Goal: Information Seeking & Learning: Check status

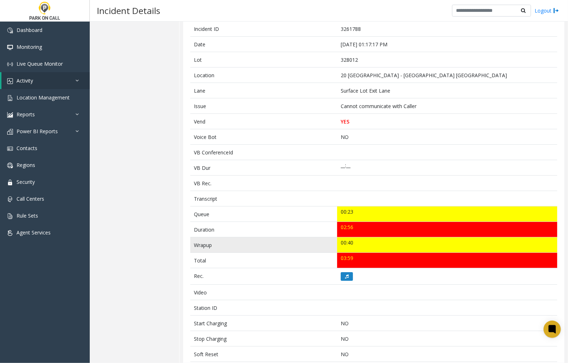
scroll to position [85, 0]
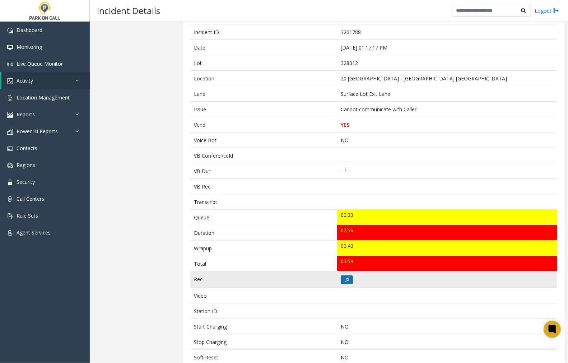
click at [345, 281] on icon at bounding box center [347, 280] width 4 height 4
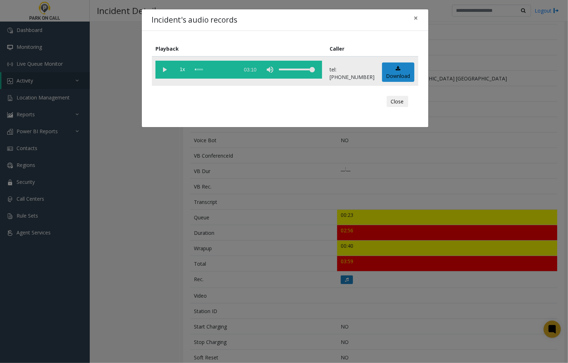
click at [162, 68] on vg-play-pause at bounding box center [165, 70] width 18 height 18
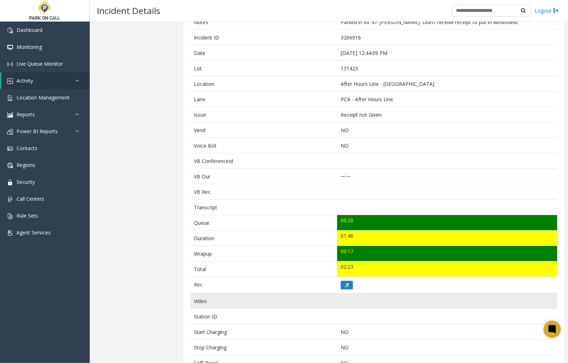
scroll to position [120, 0]
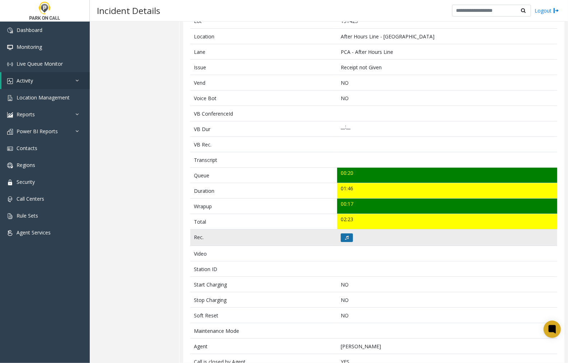
click at [348, 238] on button at bounding box center [347, 238] width 12 height 9
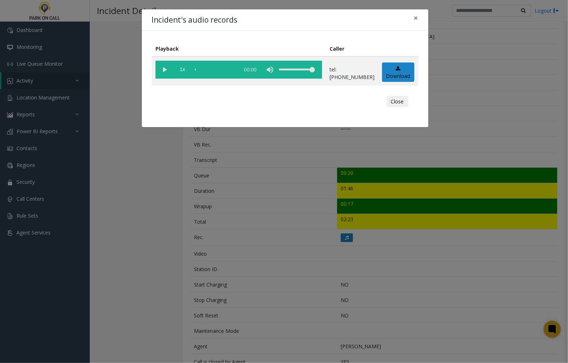
drag, startPoint x: 165, startPoint y: 69, endPoint x: 28, endPoint y: 87, distance: 138.8
click at [164, 69] on vg-play-pause at bounding box center [165, 70] width 18 height 18
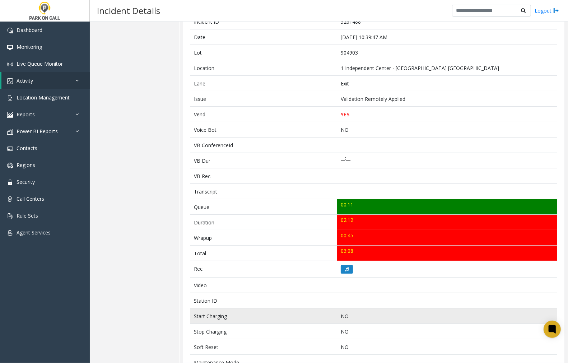
scroll to position [35, 0]
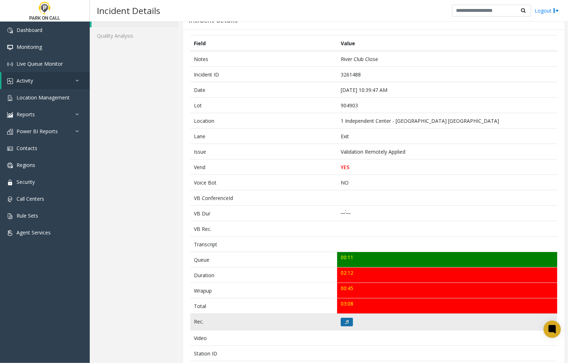
click at [341, 320] on button at bounding box center [347, 322] width 12 height 9
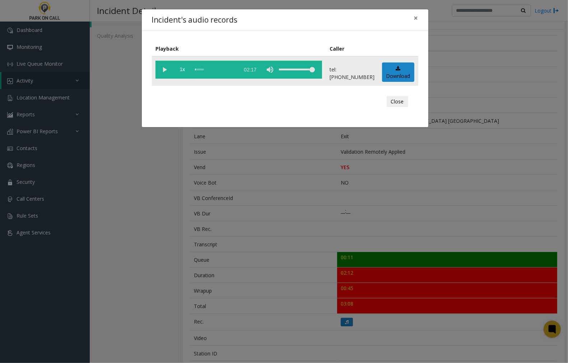
click at [165, 69] on vg-play-pause at bounding box center [165, 70] width 18 height 18
click at [415, 18] on span "×" at bounding box center [416, 18] width 4 height 10
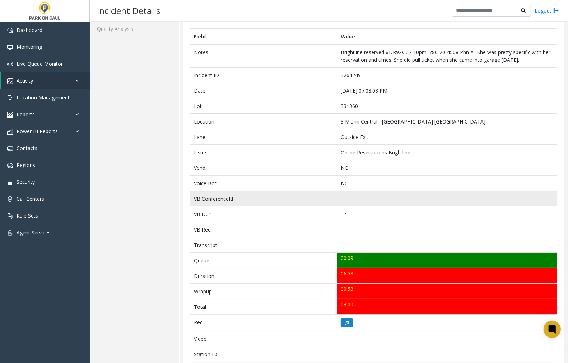
scroll to position [37, 0]
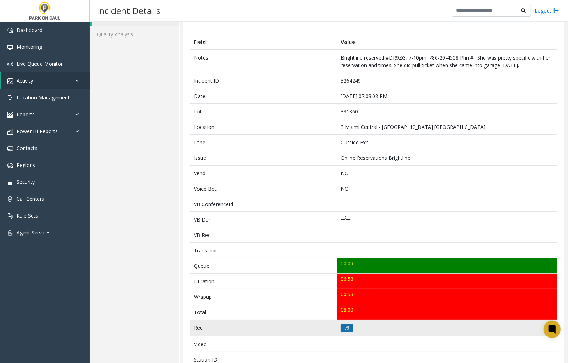
click at [345, 329] on icon at bounding box center [347, 328] width 4 height 4
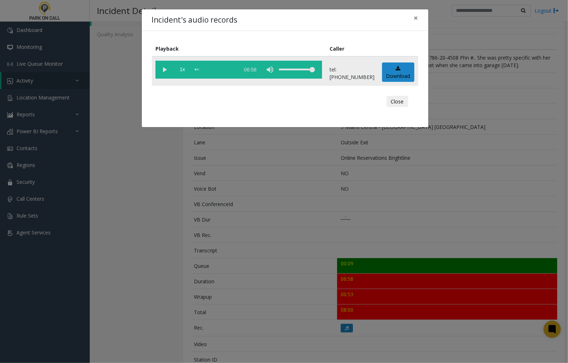
click at [164, 69] on vg-play-pause at bounding box center [165, 70] width 18 height 18
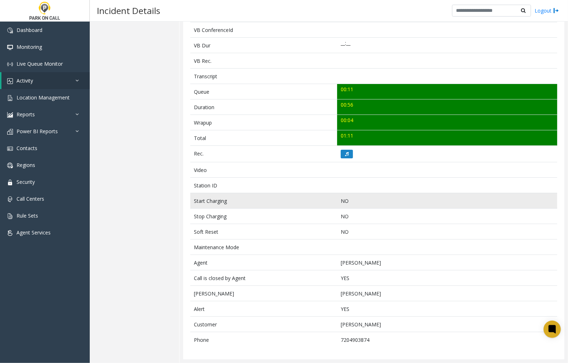
scroll to position [204, 0]
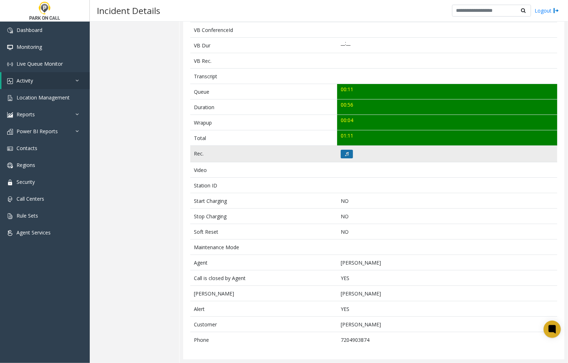
click at [345, 153] on icon at bounding box center [347, 154] width 4 height 4
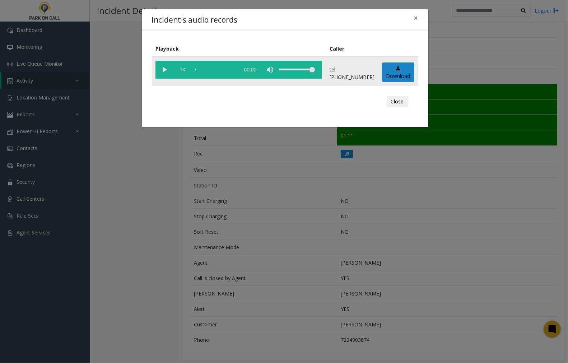
click at [166, 66] on vg-play-pause at bounding box center [165, 70] width 18 height 18
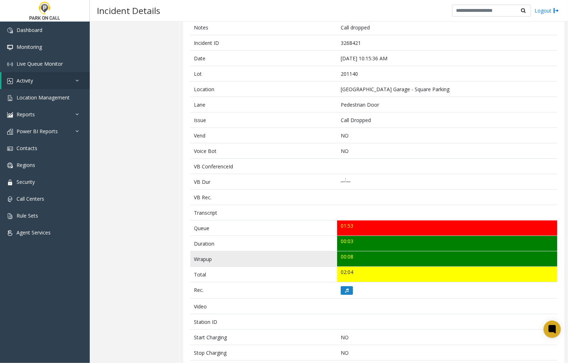
scroll to position [38, 0]
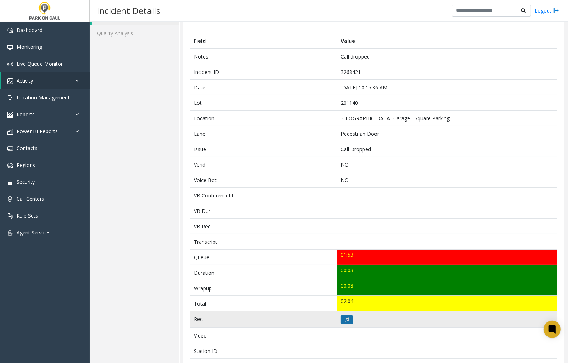
click at [345, 322] on icon at bounding box center [347, 320] width 4 height 4
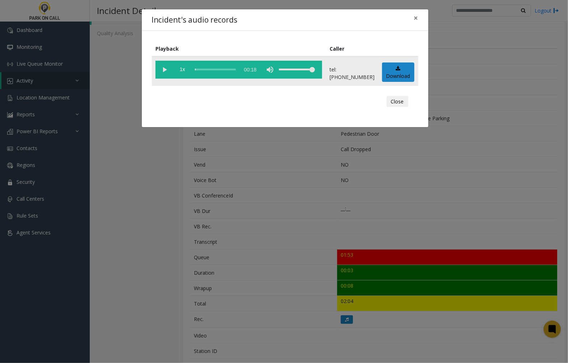
click at [164, 70] on vg-play-pause at bounding box center [165, 70] width 18 height 18
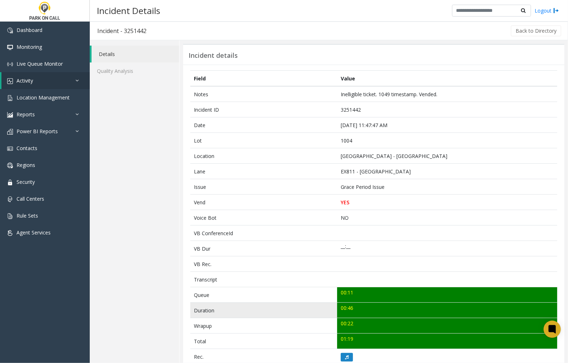
scroll to position [40, 0]
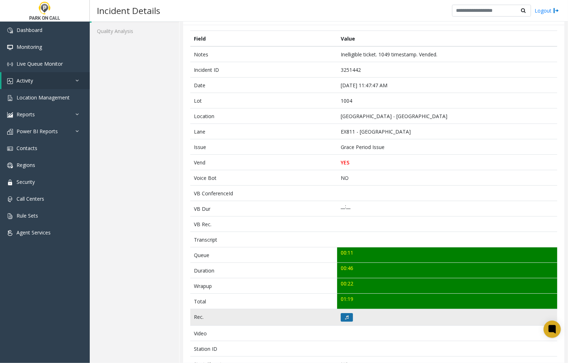
click at [346, 318] on icon at bounding box center [347, 317] width 4 height 4
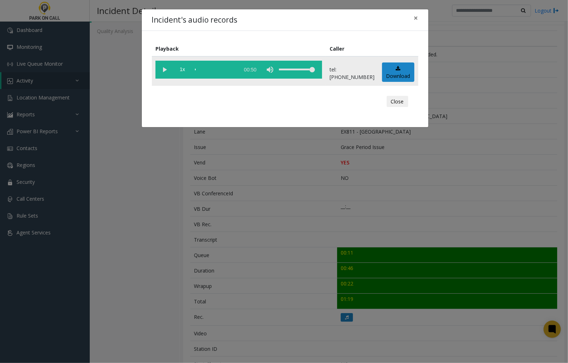
click at [165, 70] on vg-play-pause at bounding box center [165, 70] width 18 height 18
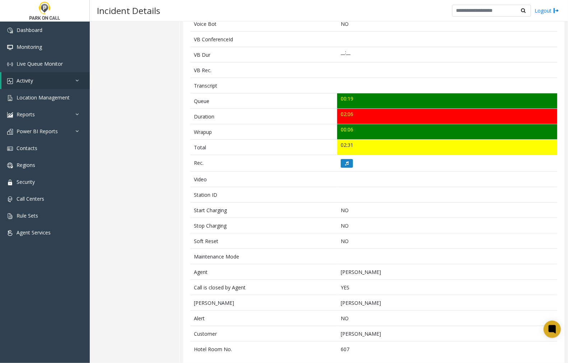
scroll to position [204, 0]
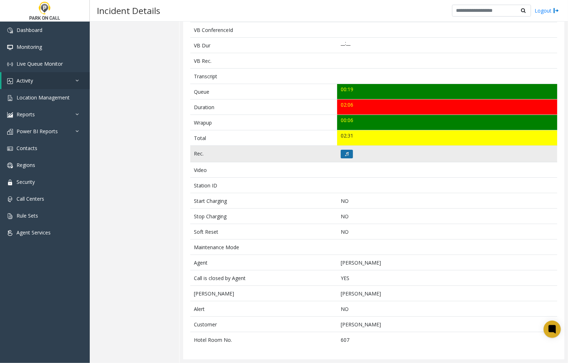
click at [341, 153] on button at bounding box center [347, 154] width 12 height 9
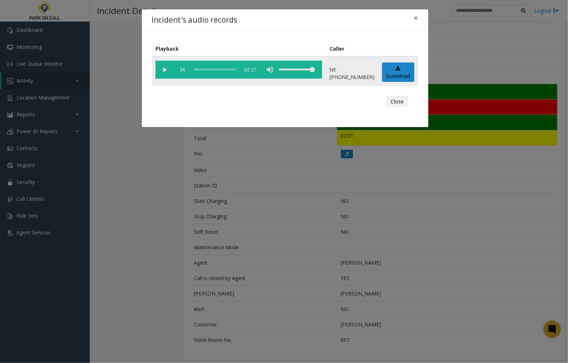
click at [164, 68] on vg-play-pause at bounding box center [165, 70] width 18 height 18
click at [166, 68] on vg-play-pause at bounding box center [165, 70] width 18 height 18
click at [164, 70] on vg-play-pause at bounding box center [165, 70] width 18 height 18
click at [415, 17] on span "×" at bounding box center [416, 18] width 4 height 10
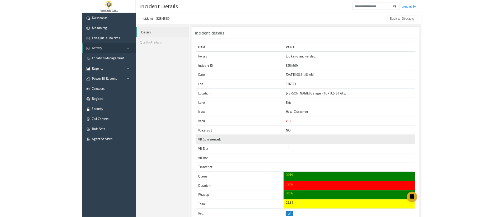
scroll to position [120, 0]
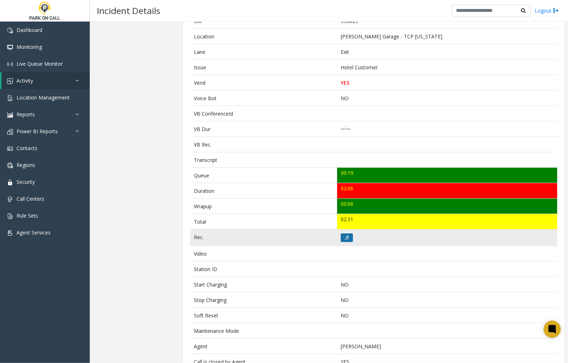
click at [346, 238] on icon at bounding box center [347, 238] width 4 height 4
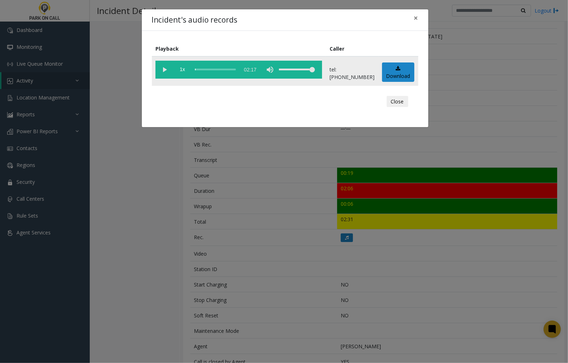
click at [165, 66] on vg-play-pause at bounding box center [165, 70] width 18 height 18
click at [164, 67] on vg-play-pause at bounding box center [165, 70] width 18 height 18
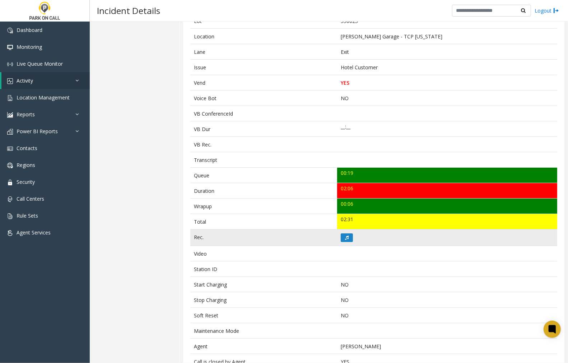
click at [277, 243] on td "Rec." at bounding box center [263, 238] width 147 height 17
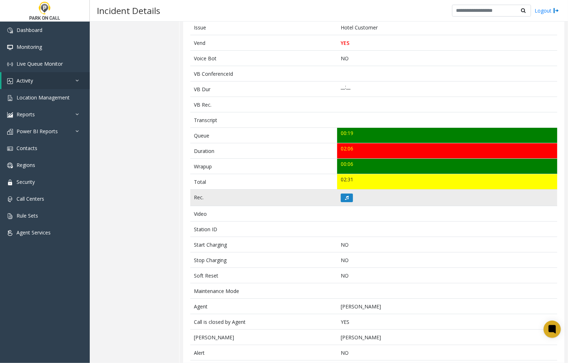
click at [277, 243] on td "Start Charging" at bounding box center [263, 244] width 147 height 15
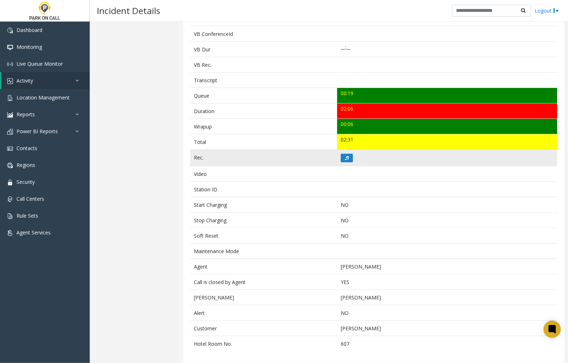
click at [277, 243] on tbody "Notes took info and vended. Incident ID 3254669 Date Aug 22 08:11:48 AM Lot 336…" at bounding box center [373, 119] width 367 height 465
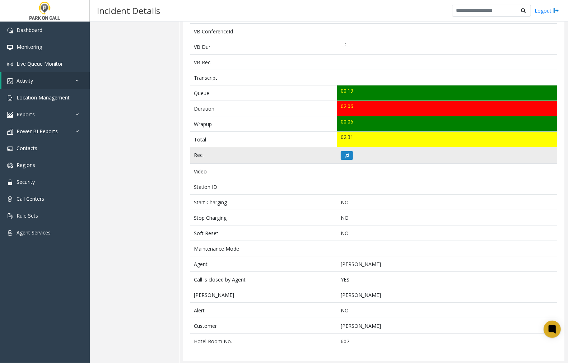
scroll to position [204, 0]
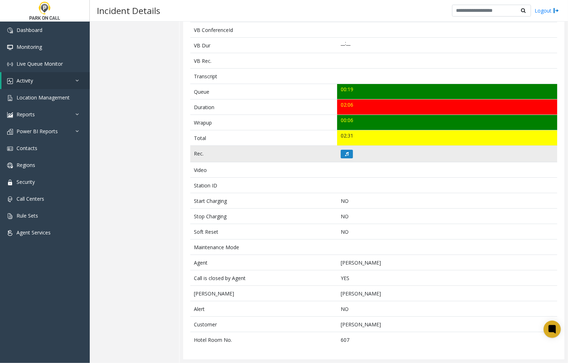
click at [277, 243] on td "Maintenance Mode" at bounding box center [263, 247] width 147 height 15
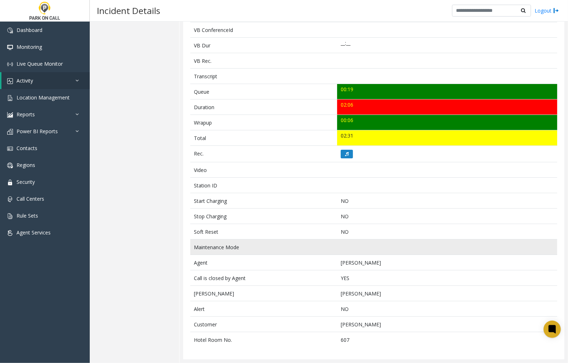
click at [277, 243] on td "Maintenance Mode" at bounding box center [263, 247] width 147 height 15
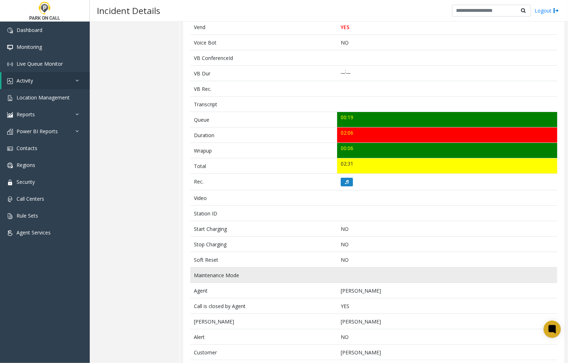
click at [277, 243] on tbody "Notes took info and vended. Incident ID 3254669 Date Aug 22 08:11:48 AM Lot 336…" at bounding box center [373, 143] width 367 height 465
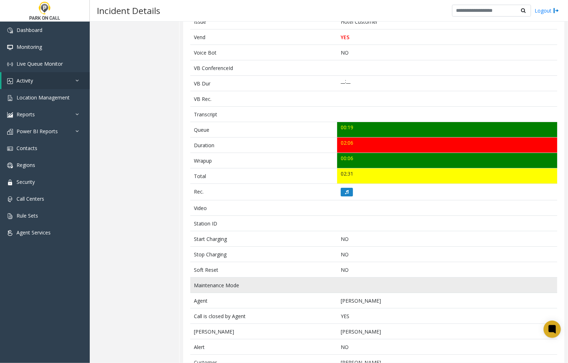
scroll to position [164, 0]
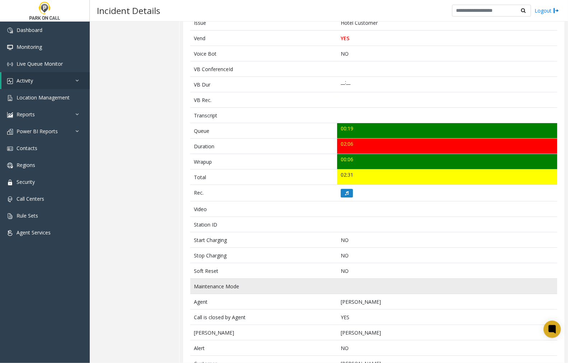
click at [277, 243] on td "Start Charging" at bounding box center [263, 239] width 147 height 15
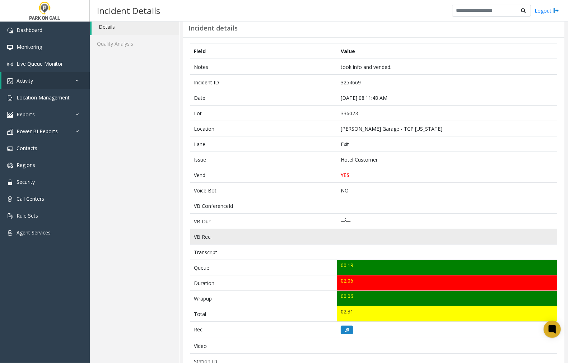
scroll to position [40, 0]
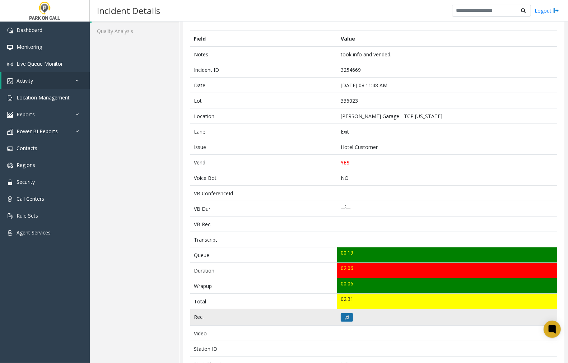
click at [344, 320] on button at bounding box center [347, 317] width 12 height 9
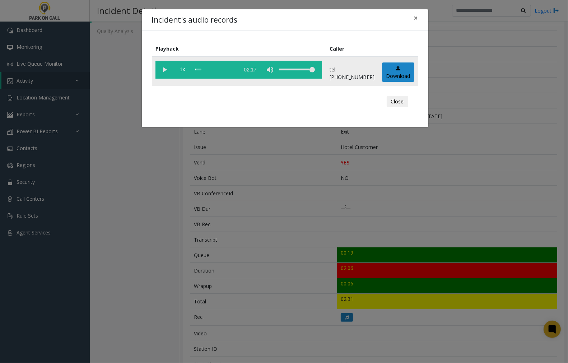
click at [164, 69] on vg-play-pause at bounding box center [165, 70] width 18 height 18
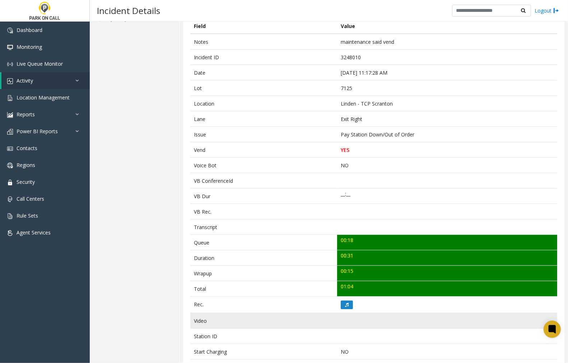
scroll to position [120, 0]
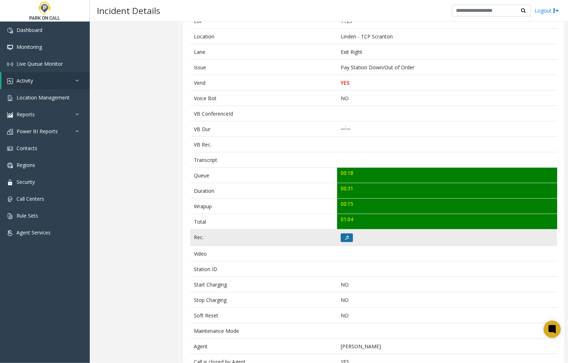
click at [342, 240] on button at bounding box center [347, 238] width 12 height 9
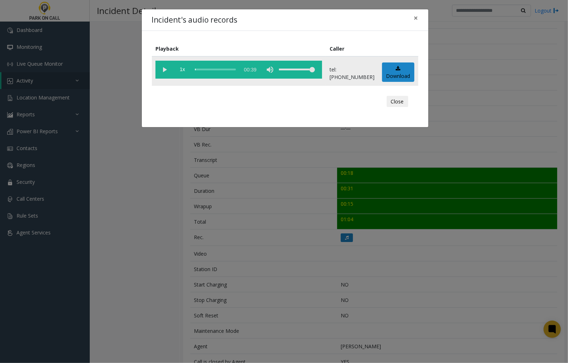
click at [163, 69] on vg-play-pause at bounding box center [165, 70] width 18 height 18
click at [417, 17] on span "×" at bounding box center [416, 18] width 4 height 10
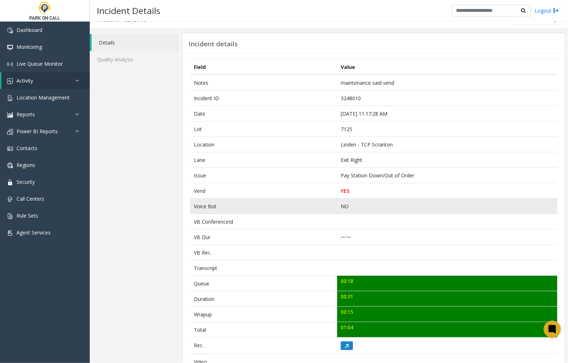
scroll to position [0, 0]
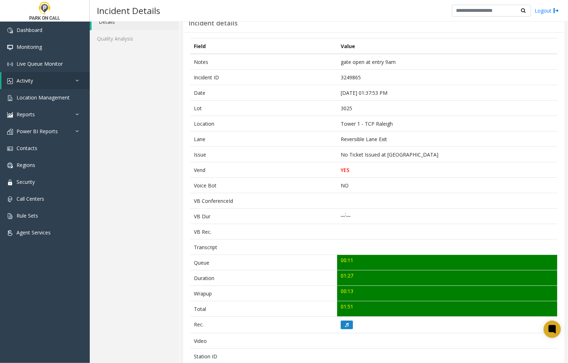
scroll to position [45, 0]
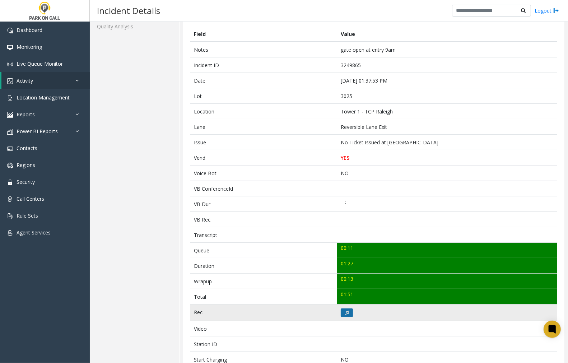
click at [345, 311] on icon at bounding box center [347, 313] width 4 height 4
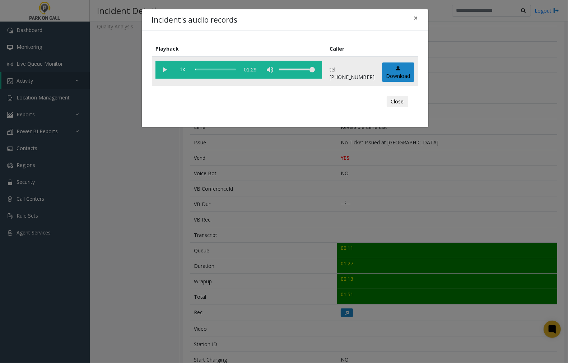
click at [163, 69] on vg-play-pause at bounding box center [165, 70] width 18 height 18
click at [302, 14] on div "Incident's audio records ×" at bounding box center [285, 20] width 287 height 22
click at [197, 68] on div "scrub bar" at bounding box center [215, 70] width 41 height 18
click at [162, 70] on vg-play-pause at bounding box center [165, 70] width 18 height 18
click at [165, 68] on vg-play-pause at bounding box center [165, 70] width 18 height 18
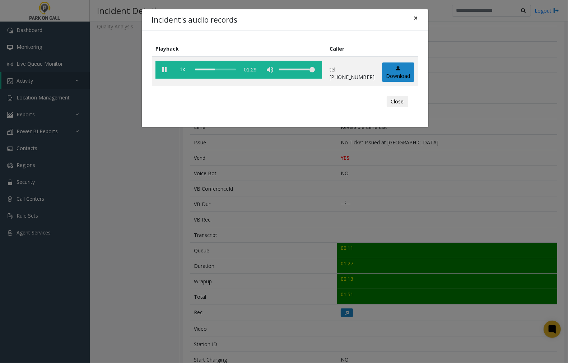
click at [417, 16] on span "×" at bounding box center [416, 18] width 4 height 10
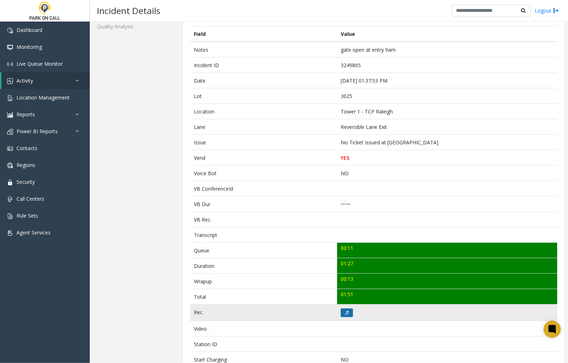
click at [346, 314] on icon at bounding box center [347, 313] width 4 height 4
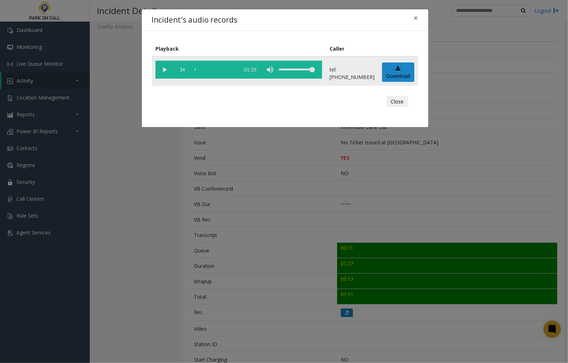
click at [163, 70] on vg-play-pause at bounding box center [165, 70] width 18 height 18
click at [236, 69] on div "scrub bar" at bounding box center [215, 70] width 41 height 18
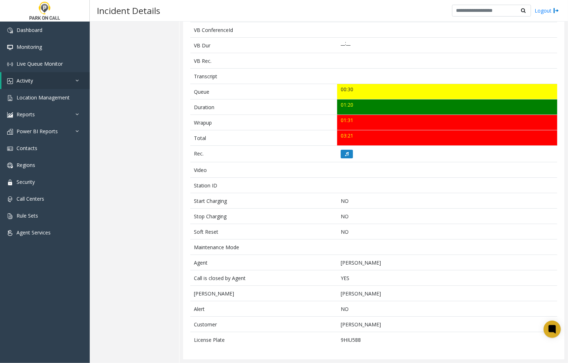
scroll to position [212, 0]
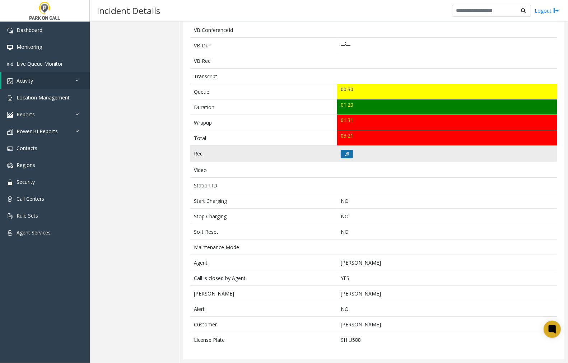
click at [345, 153] on icon at bounding box center [347, 154] width 4 height 4
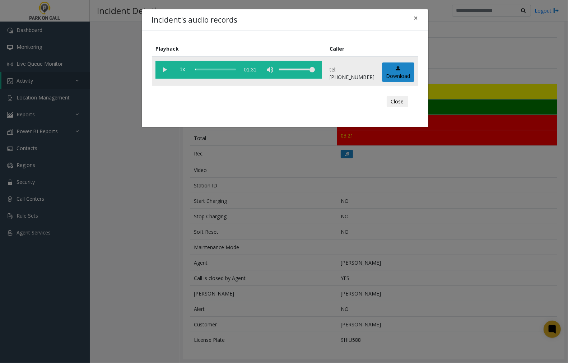
click at [166, 68] on vg-play-pause at bounding box center [165, 70] width 18 height 18
click at [241, 17] on div "Incident's audio records ×" at bounding box center [285, 20] width 287 height 22
click at [163, 69] on vg-play-pause at bounding box center [165, 70] width 18 height 18
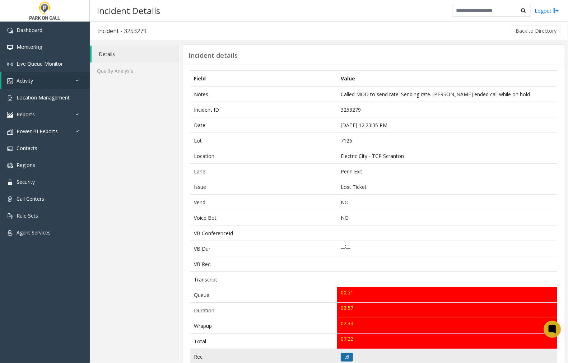
click at [341, 356] on button at bounding box center [347, 357] width 12 height 9
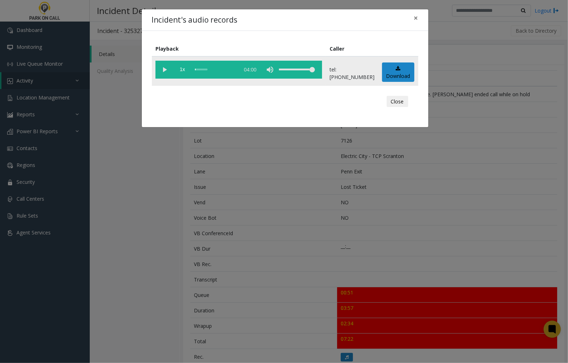
click at [164, 70] on vg-play-pause at bounding box center [165, 70] width 18 height 18
click at [417, 18] on span "×" at bounding box center [416, 18] width 4 height 10
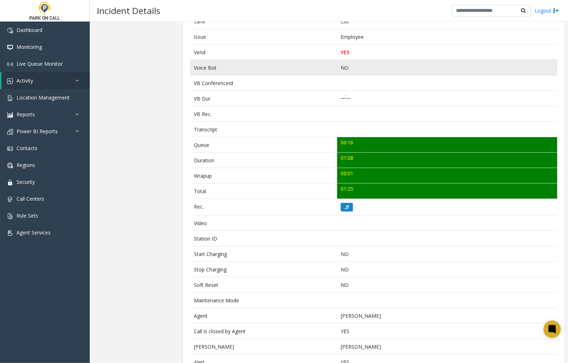
scroll to position [204, 0]
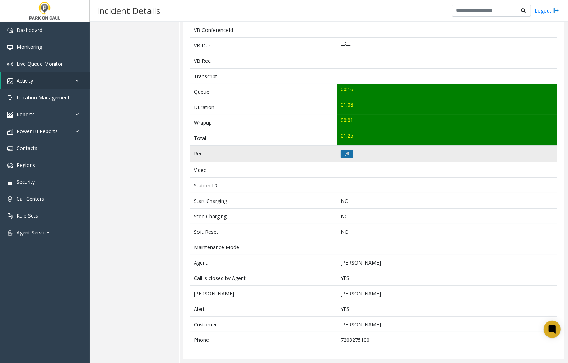
click at [349, 150] on button at bounding box center [347, 154] width 12 height 9
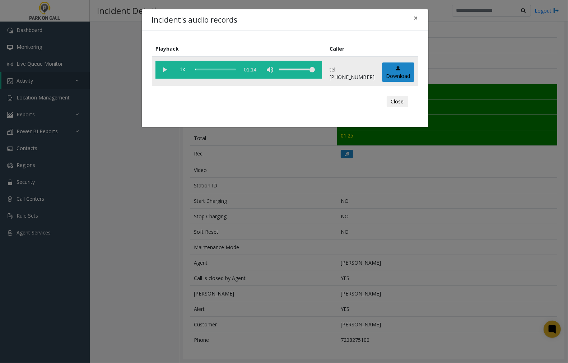
click at [165, 69] on vg-play-pause at bounding box center [165, 70] width 18 height 18
click at [196, 68] on div "scrub bar" at bounding box center [215, 70] width 41 height 18
click at [165, 68] on vg-play-pause at bounding box center [165, 70] width 18 height 18
click at [164, 67] on vg-play-pause at bounding box center [165, 70] width 18 height 18
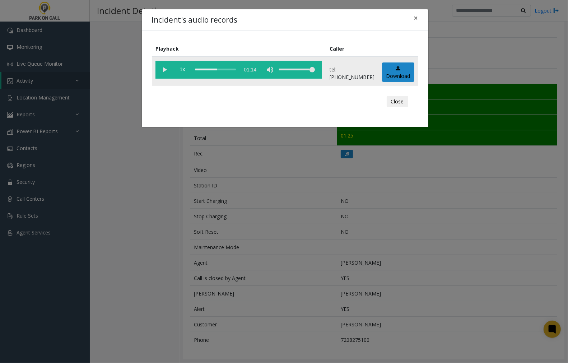
click at [166, 70] on vg-play-pause at bounding box center [165, 70] width 18 height 18
click at [164, 68] on vg-play-pause at bounding box center [165, 70] width 18 height 18
click at [418, 17] on span "×" at bounding box center [416, 18] width 4 height 10
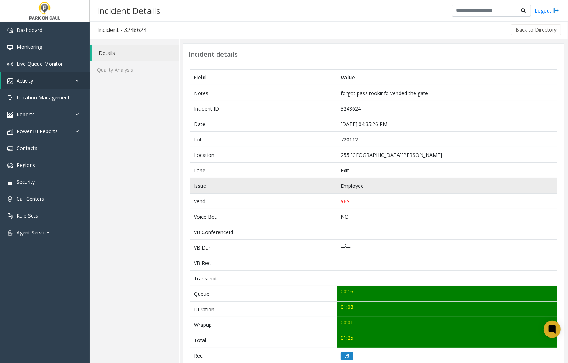
scroll to position [0, 0]
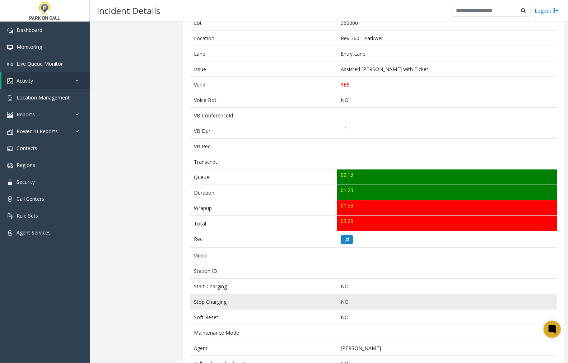
scroll to position [93, 0]
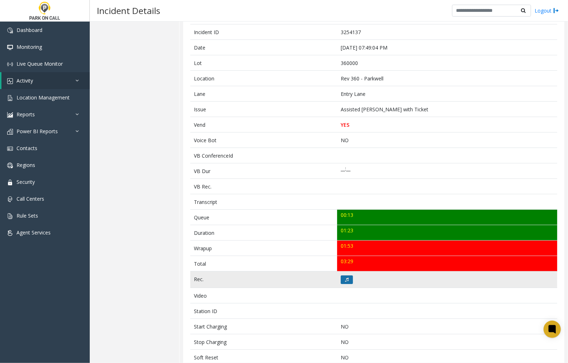
click at [341, 278] on button at bounding box center [347, 280] width 12 height 9
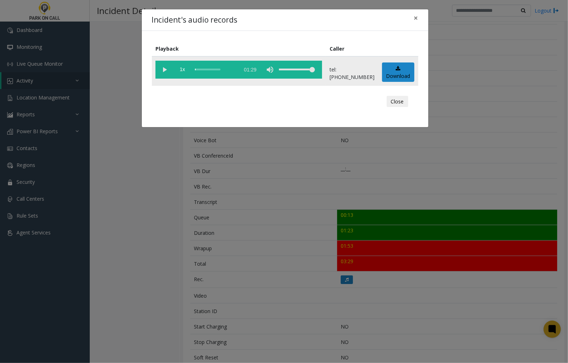
click at [162, 68] on vg-play-pause at bounding box center [165, 70] width 18 height 18
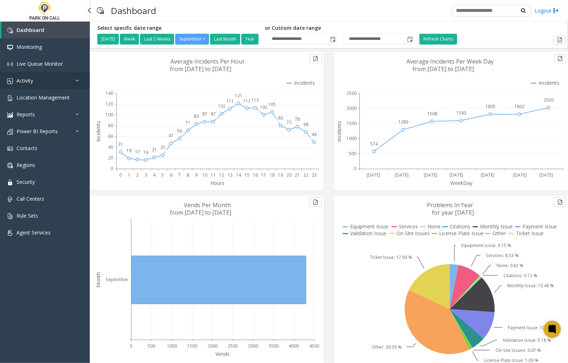
click at [31, 81] on span "Activity" at bounding box center [25, 80] width 17 height 7
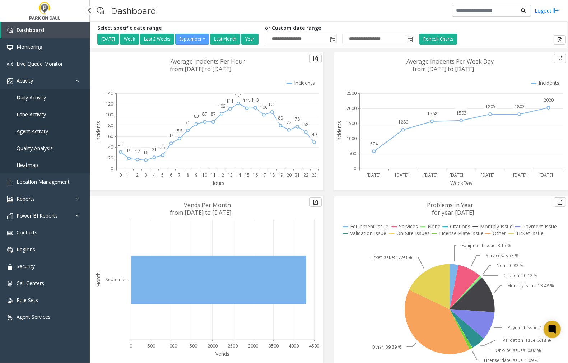
click at [31, 128] on span "Agent Activity" at bounding box center [33, 131] width 32 height 7
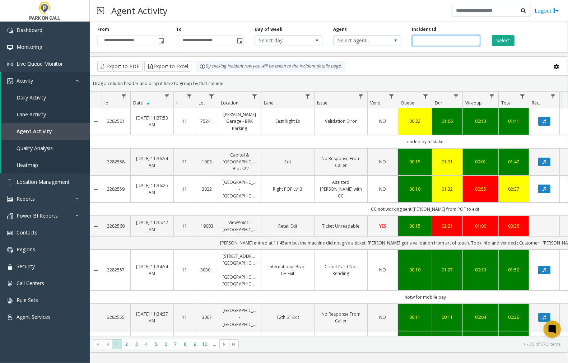
click at [424, 42] on input "number" at bounding box center [446, 40] width 68 height 11
paste input "*******"
click at [507, 41] on button "Select" at bounding box center [503, 40] width 23 height 11
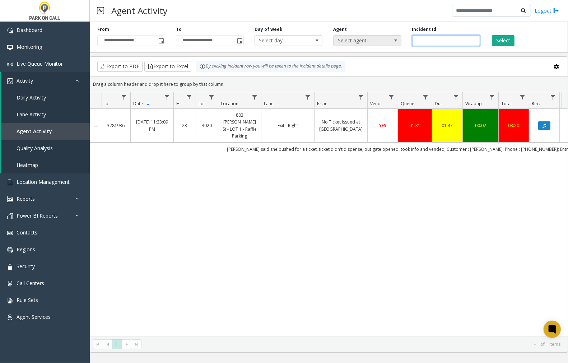
drag, startPoint x: 441, startPoint y: 39, endPoint x: 401, endPoint y: 42, distance: 40.8
click at [401, 42] on div "**********" at bounding box center [329, 36] width 479 height 34
paste input "number"
type input "*******"
click at [508, 39] on button "Select" at bounding box center [503, 40] width 23 height 11
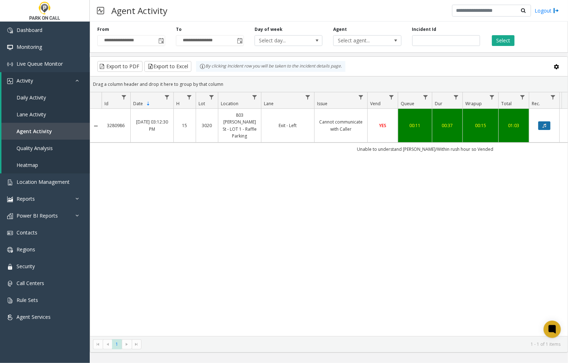
click at [542, 122] on button "Data table" at bounding box center [545, 125] width 12 height 9
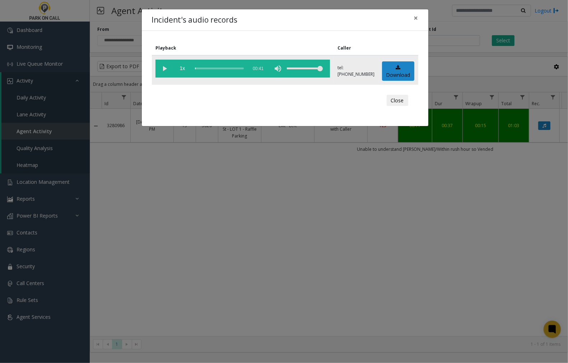
click at [164, 67] on vg-play-pause at bounding box center [165, 69] width 18 height 18
click at [416, 18] on span "×" at bounding box center [416, 18] width 4 height 10
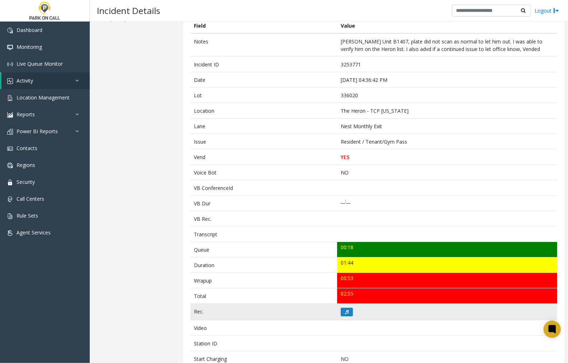
scroll to position [40, 0]
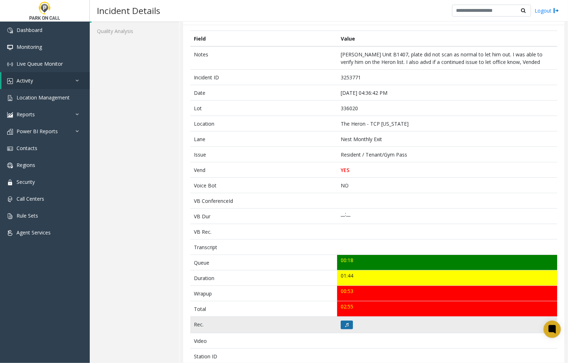
click at [341, 325] on button at bounding box center [347, 325] width 12 height 9
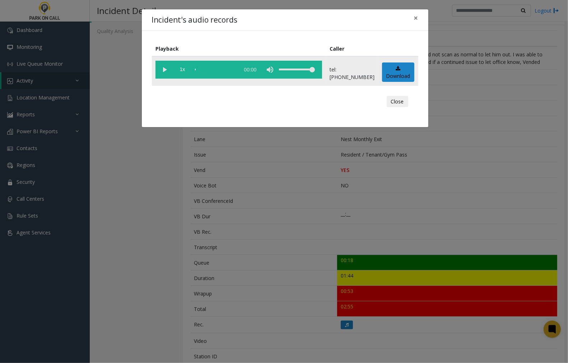
click at [162, 68] on vg-play-pause at bounding box center [165, 70] width 18 height 18
click at [166, 70] on vg-play-pause at bounding box center [165, 70] width 18 height 18
click at [164, 69] on vg-play-pause at bounding box center [165, 70] width 18 height 18
click at [195, 69] on div "scrub bar" at bounding box center [215, 70] width 41 height 18
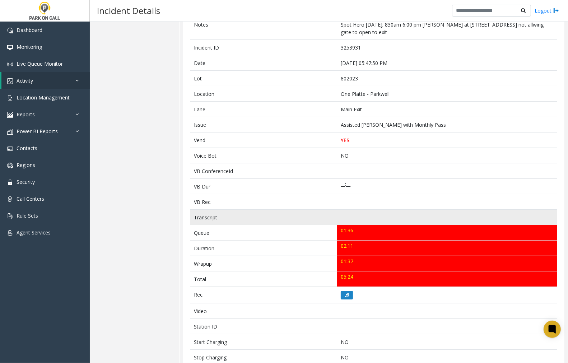
scroll to position [165, 0]
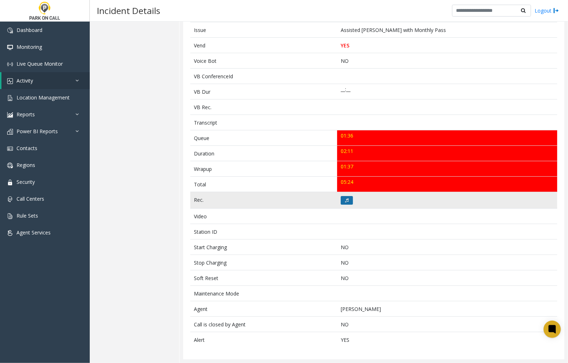
click at [345, 199] on icon at bounding box center [347, 200] width 4 height 4
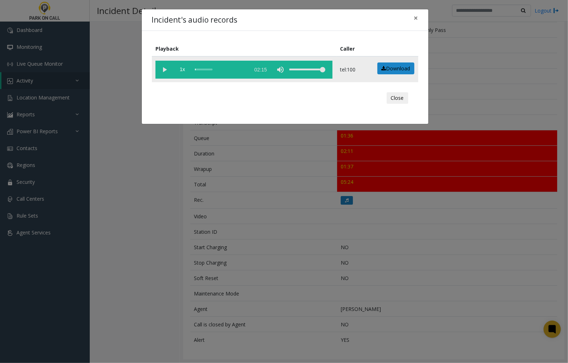
drag, startPoint x: 166, startPoint y: 68, endPoint x: 249, endPoint y: 73, distance: 83.5
click at [166, 68] on vg-play-pause at bounding box center [165, 70] width 18 height 18
click at [415, 17] on span "×" at bounding box center [416, 18] width 4 height 10
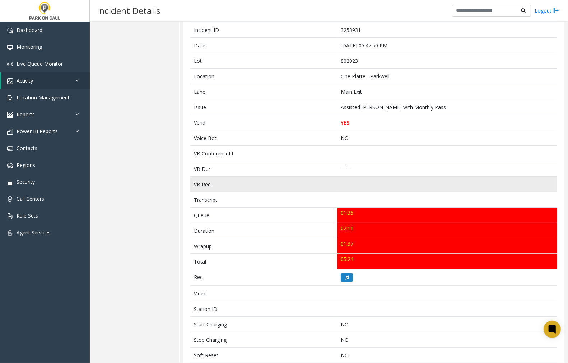
scroll to position [45, 0]
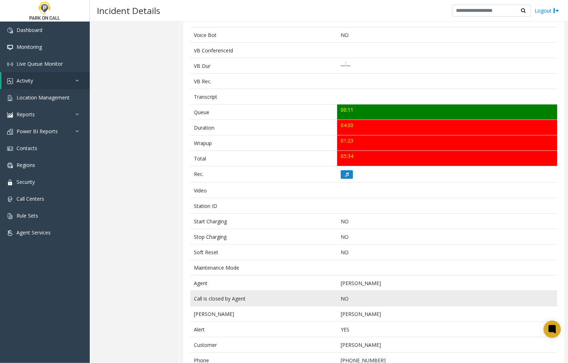
scroll to position [219, 0]
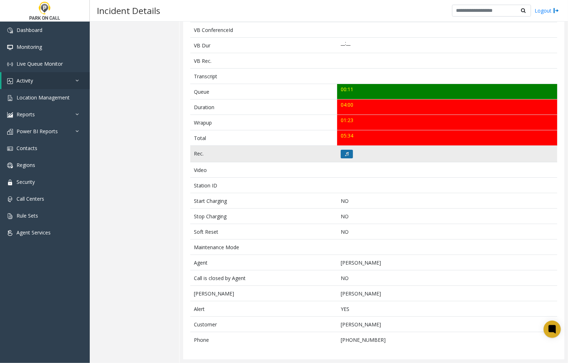
click at [342, 155] on button at bounding box center [347, 154] width 12 height 9
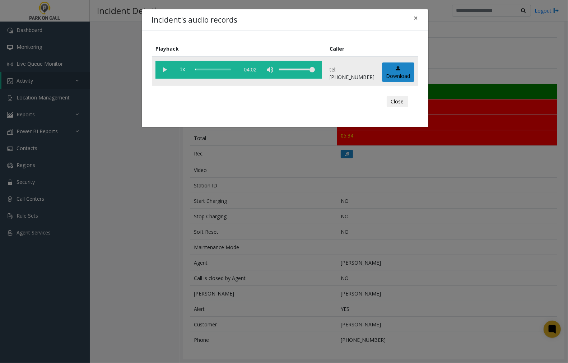
click at [163, 68] on vg-play-pause at bounding box center [165, 70] width 18 height 18
click at [415, 18] on span "×" at bounding box center [416, 18] width 4 height 10
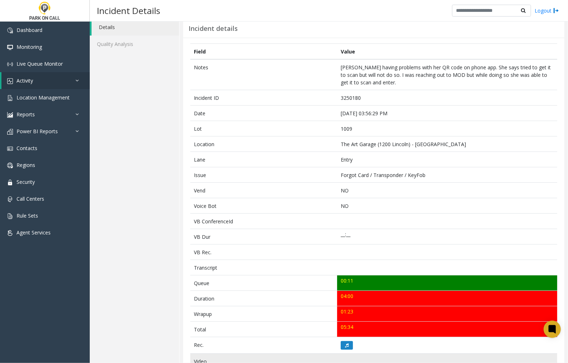
scroll to position [19, 0]
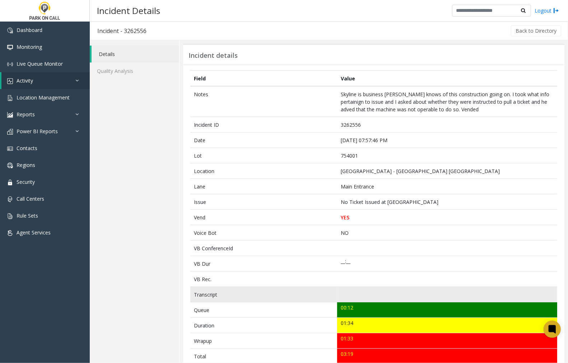
scroll to position [40, 0]
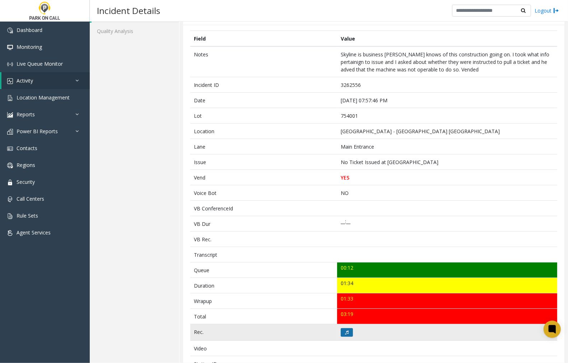
click at [345, 334] on icon at bounding box center [347, 333] width 4 height 4
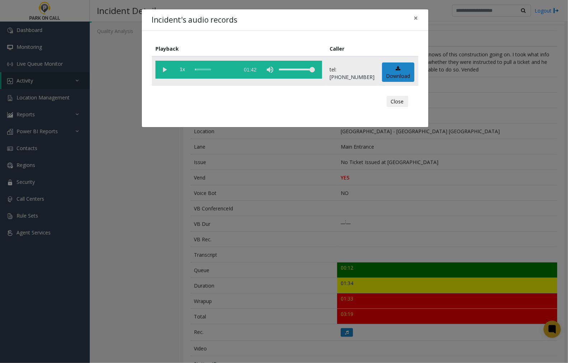
click at [166, 70] on vg-play-pause at bounding box center [165, 70] width 18 height 18
click at [257, 21] on div "Incident's audio records ×" at bounding box center [285, 20] width 287 height 22
click at [415, 17] on span "×" at bounding box center [416, 18] width 4 height 10
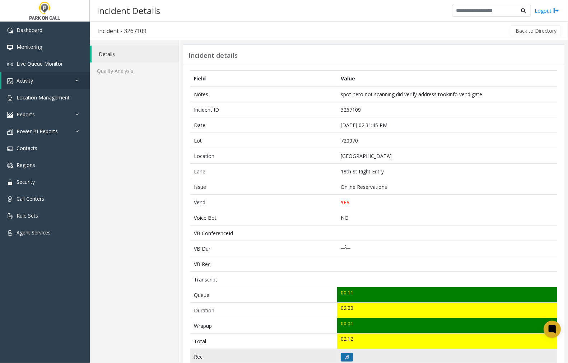
click at [345, 359] on icon at bounding box center [347, 357] width 4 height 4
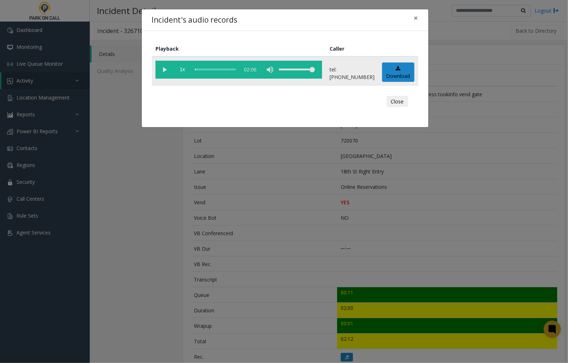
click at [166, 68] on vg-play-pause at bounding box center [165, 70] width 18 height 18
click at [417, 19] on span "×" at bounding box center [416, 18] width 4 height 10
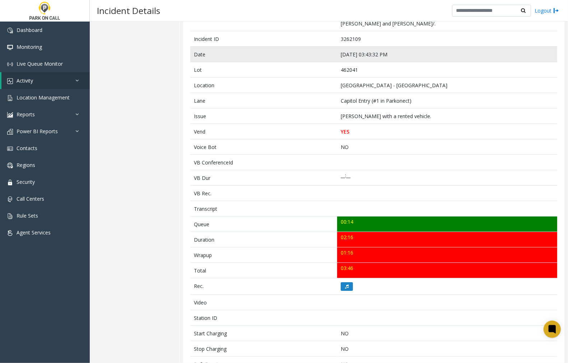
scroll to position [80, 0]
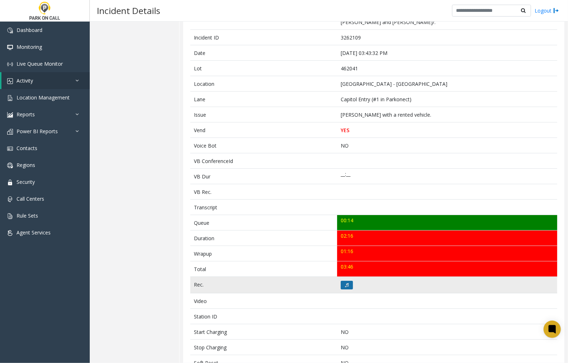
click at [345, 286] on icon at bounding box center [347, 285] width 4 height 4
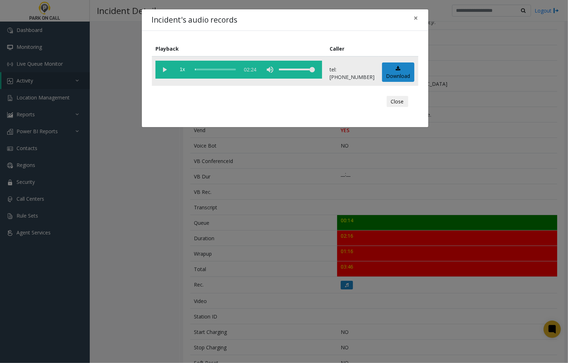
click at [162, 69] on vg-play-pause at bounding box center [165, 70] width 18 height 18
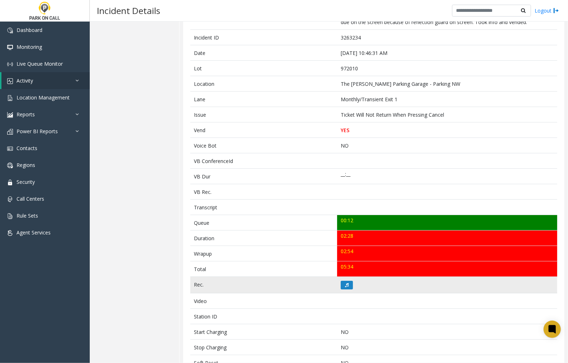
scroll to position [40, 0]
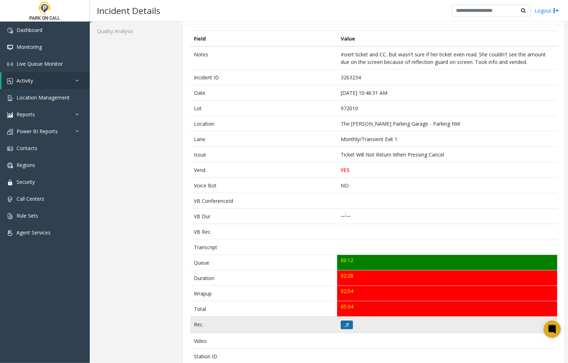
click at [345, 325] on icon at bounding box center [347, 325] width 4 height 4
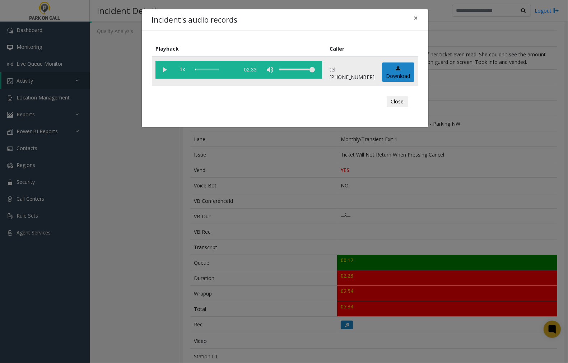
click at [162, 69] on vg-play-pause at bounding box center [165, 70] width 18 height 18
click at [416, 17] on span "×" at bounding box center [416, 18] width 4 height 10
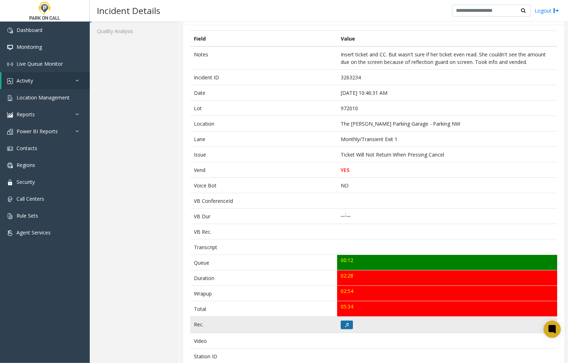
click at [346, 326] on icon at bounding box center [347, 325] width 4 height 4
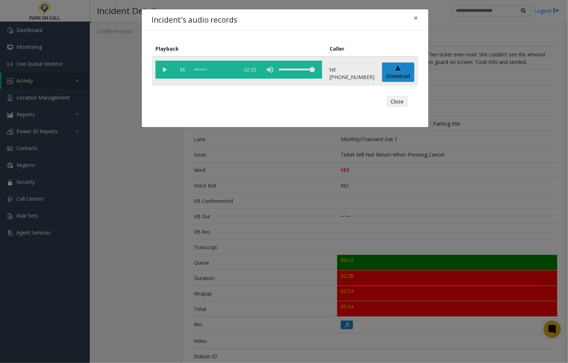
click at [163, 67] on vg-play-pause at bounding box center [165, 70] width 18 height 18
click at [200, 17] on h4 "Incident's audio records" at bounding box center [195, 19] width 86 height 11
click at [285, 24] on div "Incident's audio records ×" at bounding box center [285, 20] width 287 height 22
click at [310, 15] on div "Incident's audio records ×" at bounding box center [285, 20] width 287 height 22
click at [415, 20] on span "×" at bounding box center [416, 18] width 4 height 10
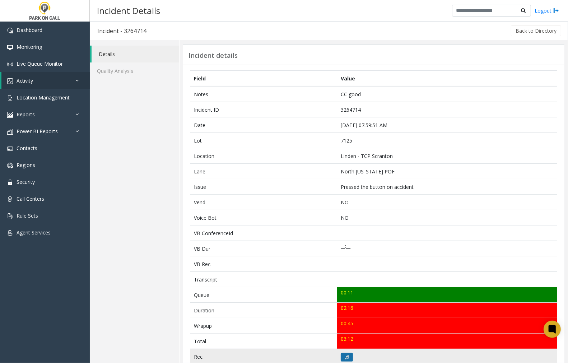
click at [345, 356] on icon at bounding box center [347, 357] width 4 height 4
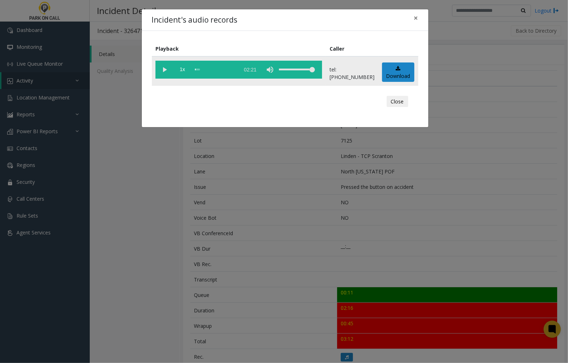
click at [163, 69] on vg-play-pause at bounding box center [165, 70] width 18 height 18
click at [417, 17] on span "×" at bounding box center [416, 18] width 4 height 10
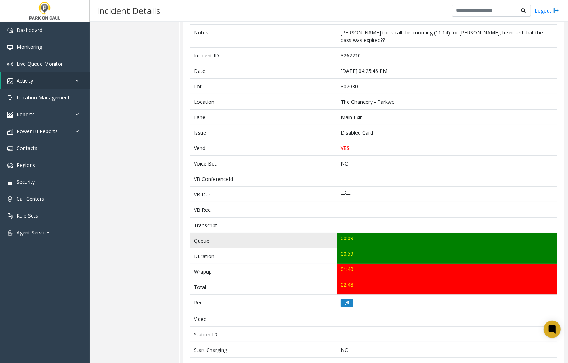
scroll to position [92, 0]
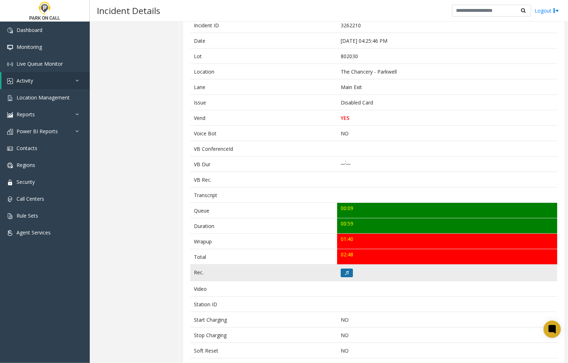
click at [342, 272] on button at bounding box center [347, 273] width 12 height 9
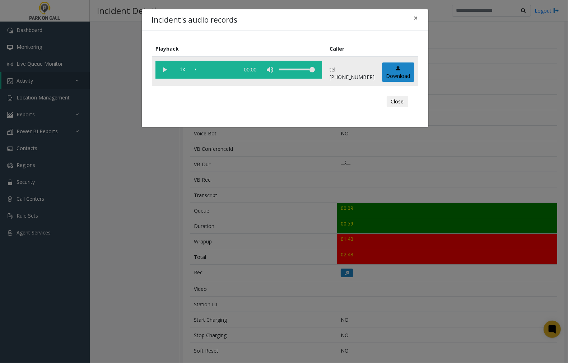
click at [160, 66] on vg-play-pause at bounding box center [165, 70] width 18 height 18
click at [195, 69] on div "scrub bar" at bounding box center [215, 70] width 41 height 18
click at [163, 67] on vg-play-pause at bounding box center [165, 70] width 18 height 18
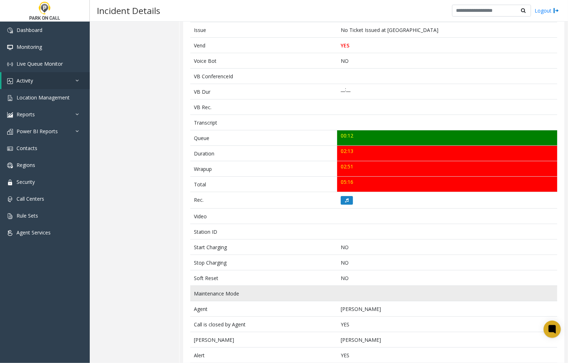
scroll to position [155, 0]
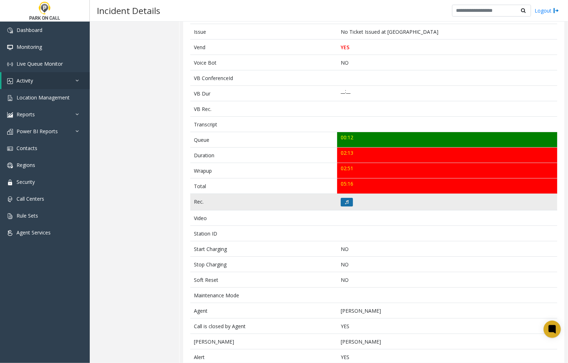
click at [345, 203] on icon at bounding box center [347, 202] width 4 height 4
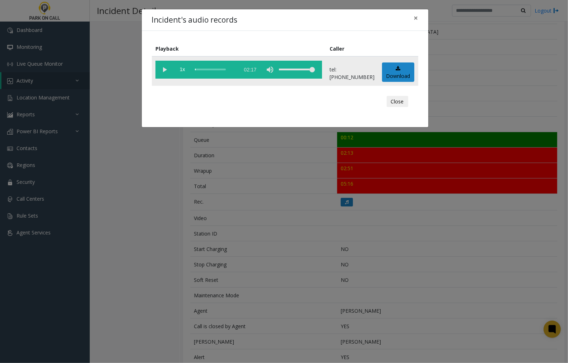
click at [162, 66] on vg-play-pause at bounding box center [165, 70] width 18 height 18
click at [196, 69] on div "scrub bar" at bounding box center [215, 70] width 41 height 18
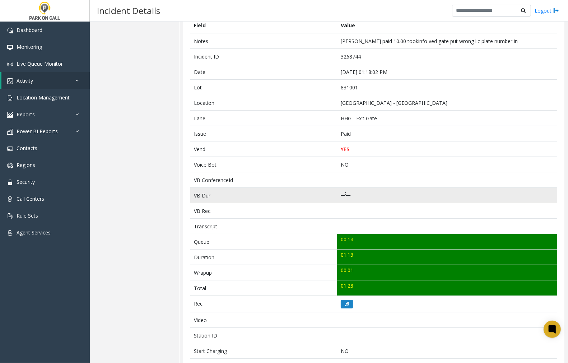
scroll to position [93, 0]
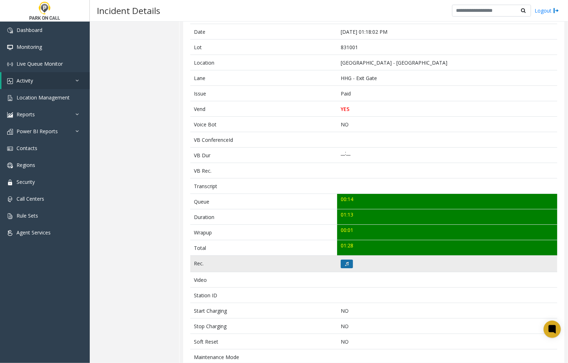
click at [345, 263] on icon at bounding box center [347, 264] width 4 height 4
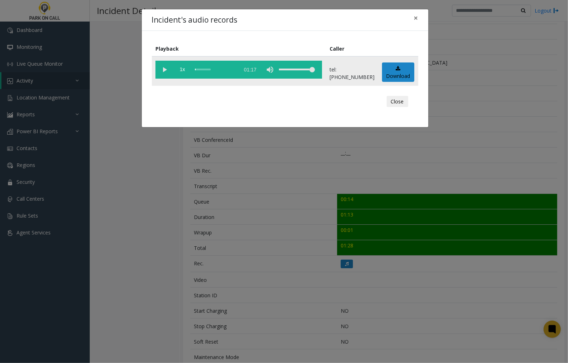
click at [164, 67] on vg-play-pause at bounding box center [165, 70] width 18 height 18
click at [166, 69] on vg-play-pause at bounding box center [165, 70] width 18 height 18
click at [164, 70] on vg-play-pause at bounding box center [165, 70] width 18 height 18
click at [221, 68] on div "scrub bar" at bounding box center [215, 70] width 41 height 18
drag, startPoint x: 416, startPoint y: 16, endPoint x: 421, endPoint y: 23, distance: 9.1
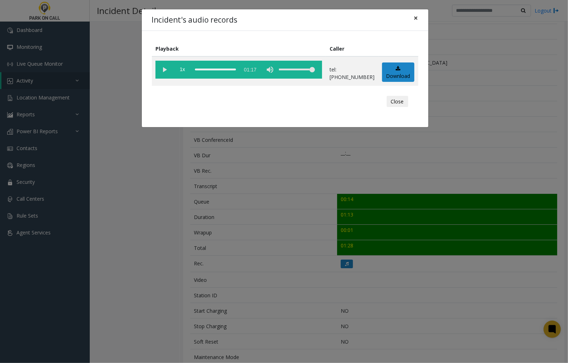
click at [416, 16] on span "×" at bounding box center [416, 18] width 4 height 10
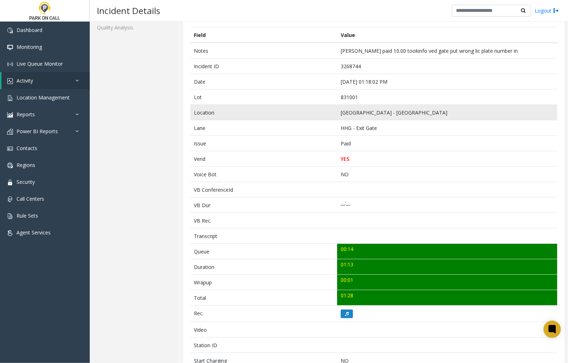
scroll to position [0, 0]
